Goal: Browse casually: Explore the website without a specific task or goal

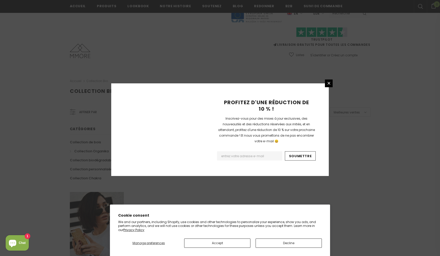
scroll to position [284, 0]
